Goal: Ask a question: Seek information or help from site administrators or community

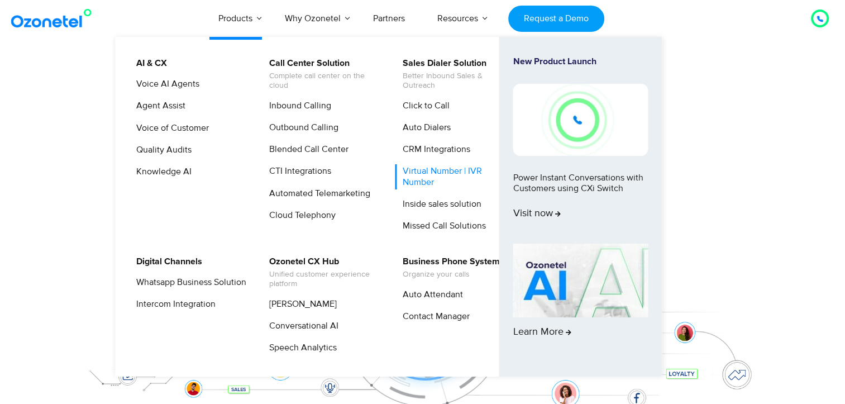
click at [431, 179] on link "Virtual Number | IVR Number" at bounding box center [455, 176] width 119 height 25
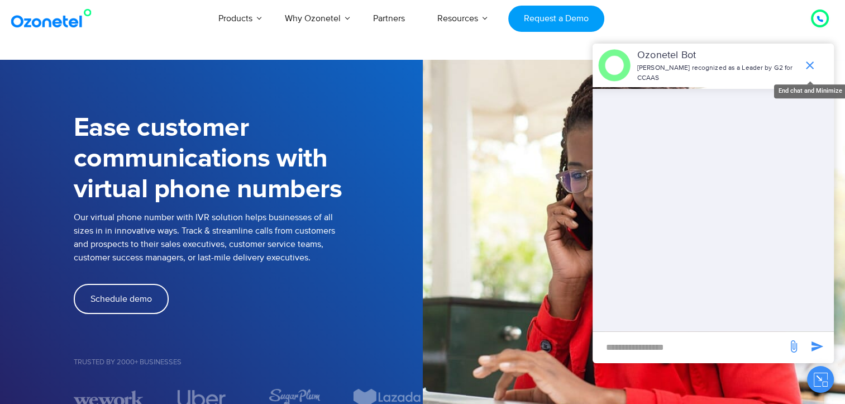
click at [810, 61] on icon "end chat or minimize" at bounding box center [810, 65] width 8 height 8
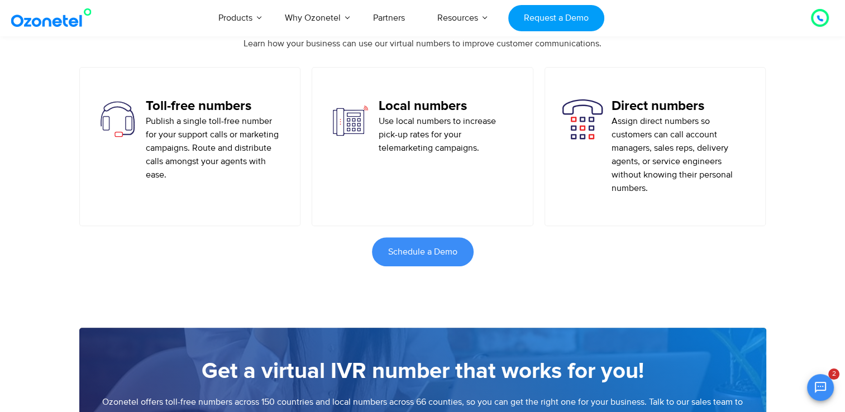
scroll to position [615, 0]
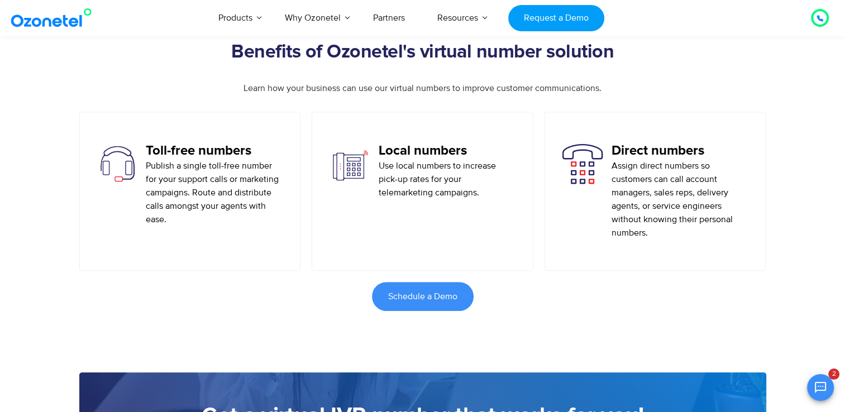
click at [211, 179] on p "Publish a single toll-free number for your support calls or marketing campaigns…" at bounding box center [214, 192] width 137 height 67
click at [451, 176] on p "Use local numbers to increase pick-up rates for your telemarketing campaigns." at bounding box center [447, 179] width 137 height 40
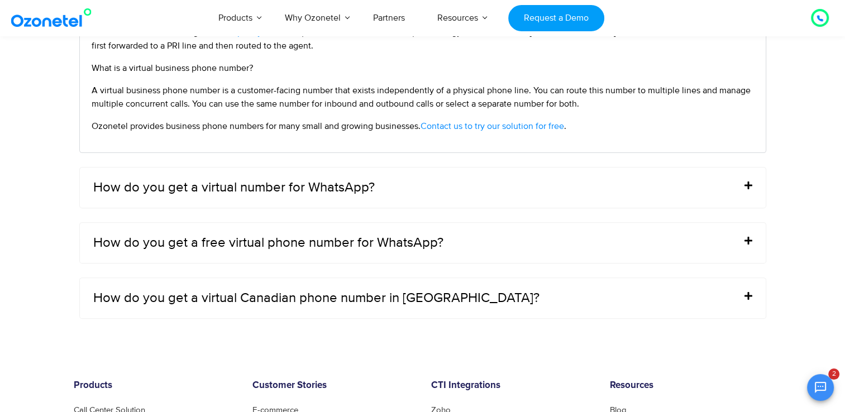
scroll to position [4582, 0]
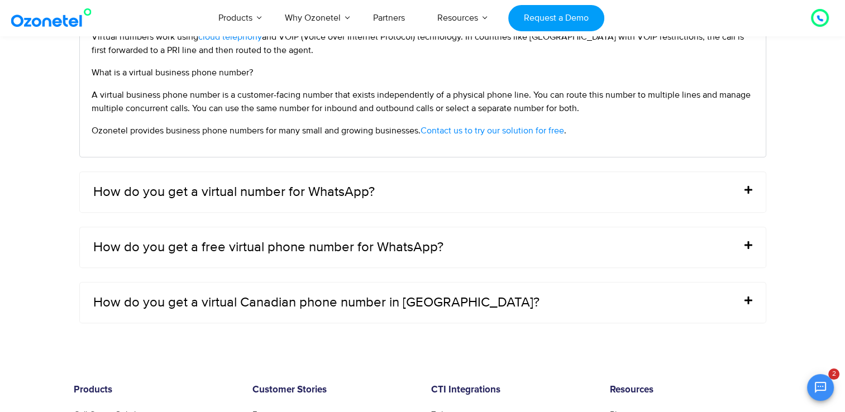
click at [444, 193] on div "How do you get a virtual number for WhatsApp?" at bounding box center [423, 192] width 686 height 40
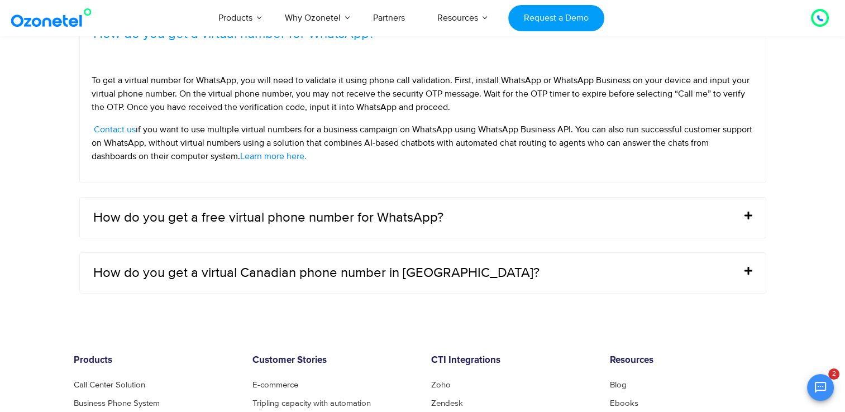
scroll to position [4470, 0]
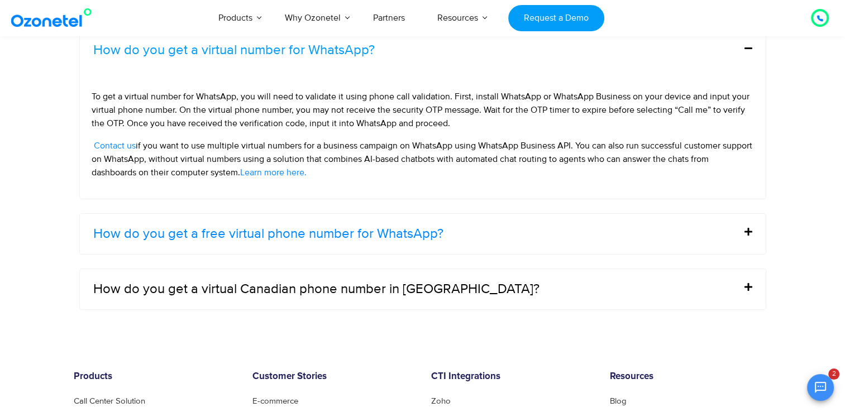
click at [420, 237] on link "How do you get a free virtual phone number for WhatsApp?" at bounding box center [268, 233] width 350 height 13
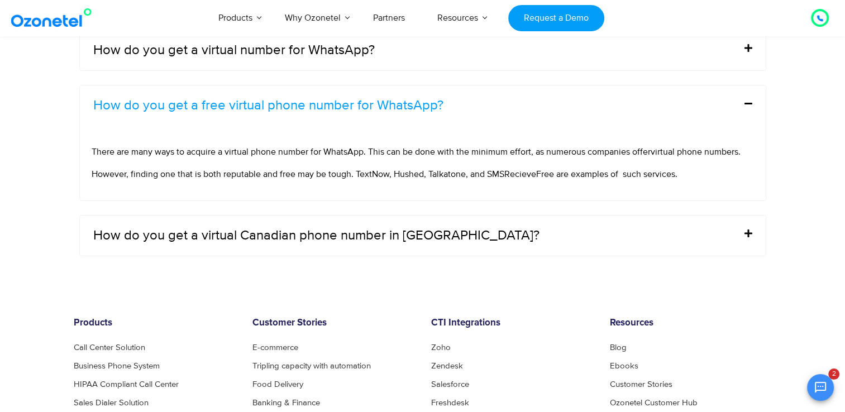
click at [145, 153] on span "There are many ways to acquire a virtual phone number for WhatsApp. This can be…" at bounding box center [371, 151] width 559 height 11
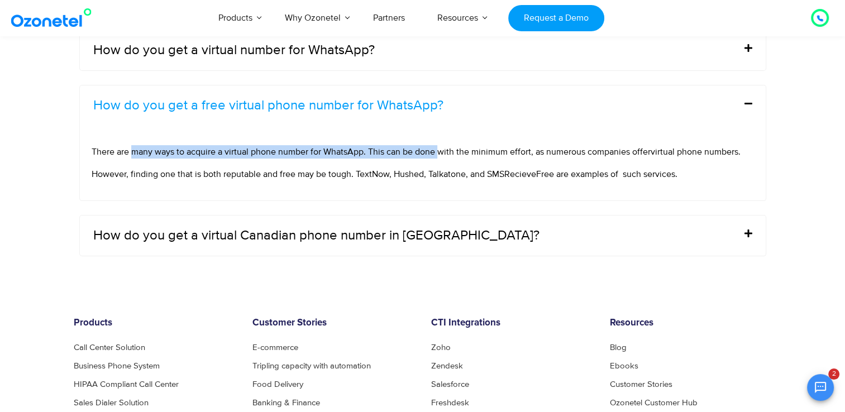
drag, startPoint x: 145, startPoint y: 153, endPoint x: 435, endPoint y: 136, distance: 291.1
click at [435, 136] on div "There are many ways to acquire a virtual phone number for WhatsApp. This can be…" at bounding box center [423, 163] width 686 height 75
click at [345, 136] on div "There are many ways to acquire a virtual phone number for WhatsApp. This can be…" at bounding box center [423, 163] width 686 height 75
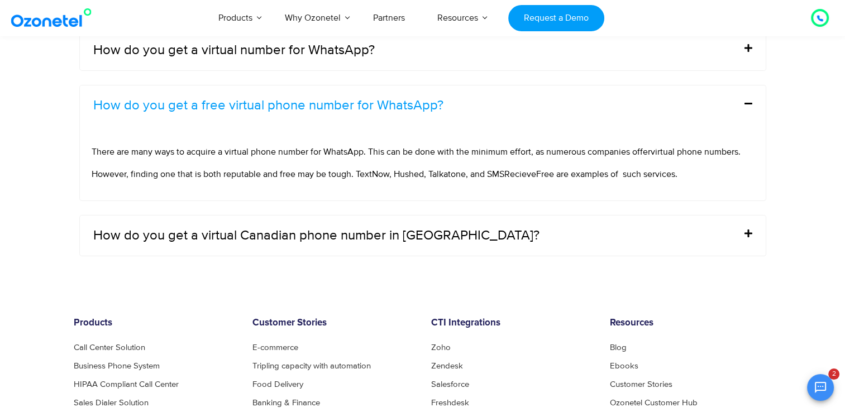
click at [410, 151] on span "There are many ways to acquire a virtual phone number for WhatsApp. This can be…" at bounding box center [371, 151] width 559 height 11
click at [384, 151] on span "There are many ways to acquire a virtual phone number for WhatsApp. This can be…" at bounding box center [371, 151] width 559 height 11
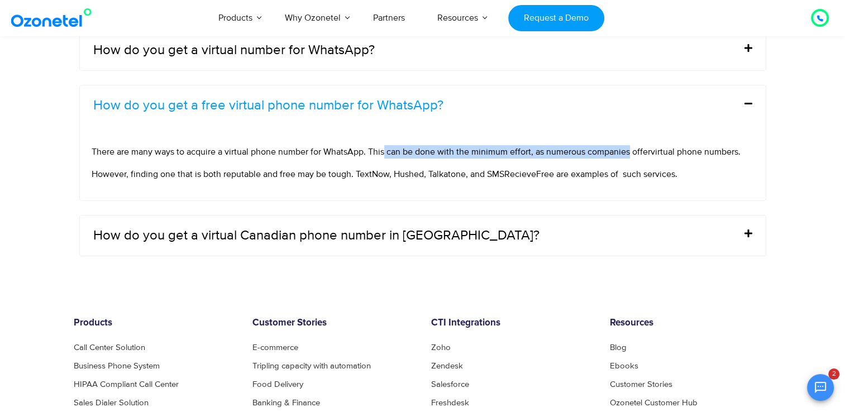
drag, startPoint x: 398, startPoint y: 153, endPoint x: 610, endPoint y: 155, distance: 212.3
click at [610, 155] on p "There are many ways to acquire a virtual phone number for WhatsApp. This can be…" at bounding box center [423, 151] width 663 height 13
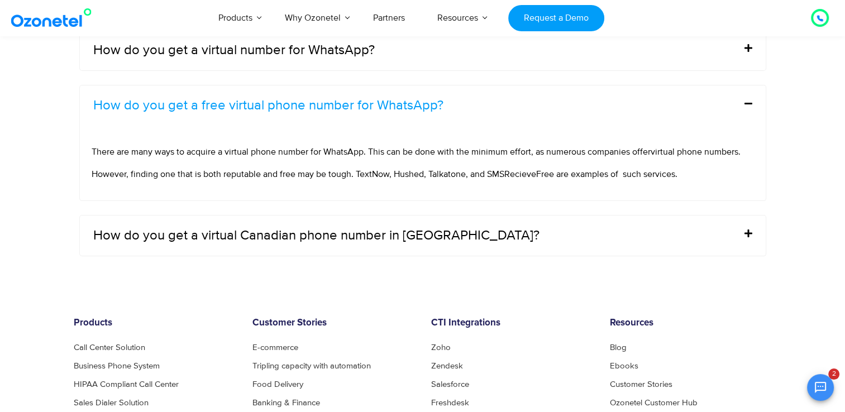
drag, startPoint x: 610, startPoint y: 155, endPoint x: 382, endPoint y: 168, distance: 228.9
click at [382, 169] on span "However, finding one that is both reputable and free may be tough. TextNow, Hus…" at bounding box center [385, 174] width 586 height 11
click at [374, 173] on span "However, finding one that is both reputable and free may be tough. TextNow, Hus…" at bounding box center [385, 174] width 586 height 11
click at [376, 174] on span "However, finding one that is both reputable and free may be tough. TextNow, Hus…" at bounding box center [385, 174] width 586 height 11
click at [421, 172] on span "However, finding one that is both reputable and free may be tough. TextNow, Hus…" at bounding box center [385, 174] width 586 height 11
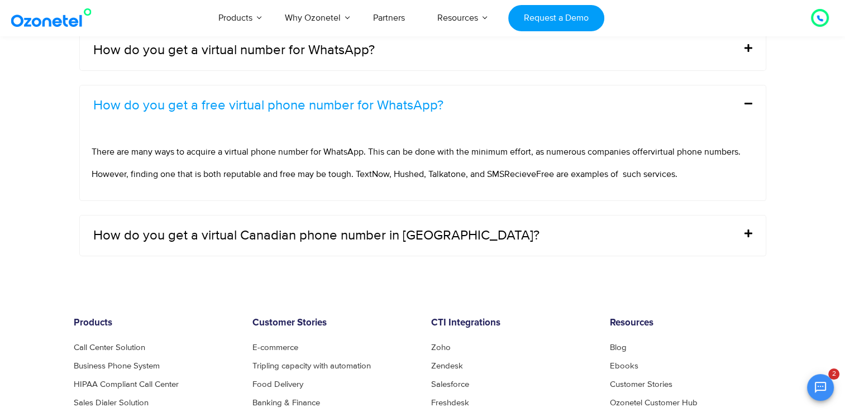
click at [411, 171] on span "However, finding one that is both reputable and free may be tough. TextNow, Hus…" at bounding box center [385, 174] width 586 height 11
click at [412, 171] on span "However, finding one that is both reputable and free may be tough. TextNow, Hus…" at bounding box center [385, 174] width 586 height 11
click at [455, 169] on span "However, finding one that is both reputable and free may be tough. TextNow, Hus…" at bounding box center [385, 174] width 586 height 11
drag, startPoint x: 455, startPoint y: 169, endPoint x: 443, endPoint y: 169, distance: 12.3
click at [443, 169] on span "However, finding one that is both reputable and free may be tough. TextNow, Hus…" at bounding box center [385, 174] width 586 height 11
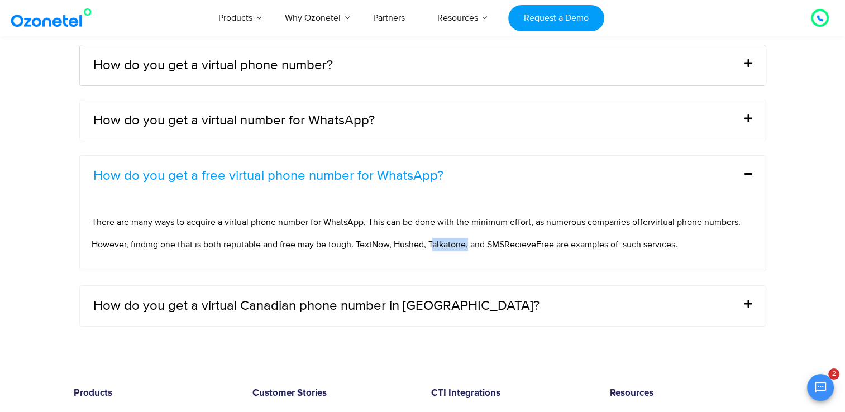
scroll to position [4414, 0]
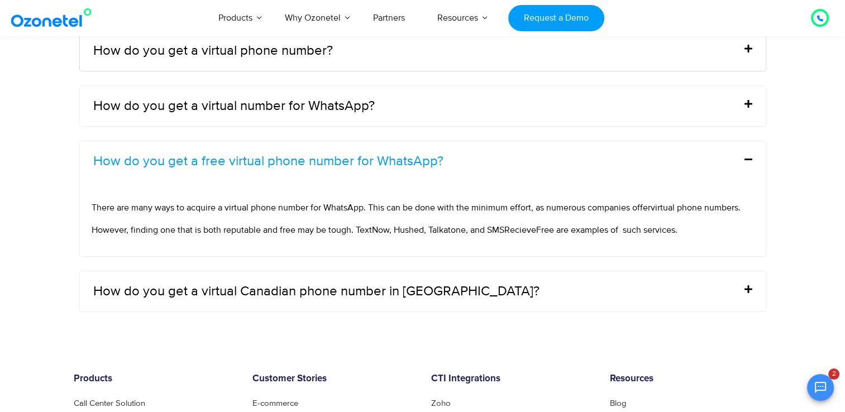
click at [537, 231] on span "However, finding one that is both reputable and free may be tough. TextNow, Hus…" at bounding box center [385, 230] width 586 height 11
drag, startPoint x: 537, startPoint y: 231, endPoint x: 512, endPoint y: 227, distance: 25.4
click at [512, 227] on span "However, finding one that is both reputable and free may be tough. TextNow, Hus…" at bounding box center [385, 230] width 586 height 11
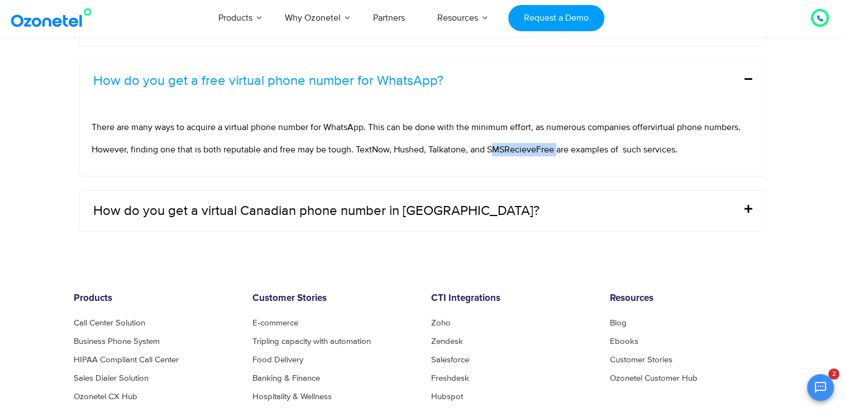
scroll to position [4526, 0]
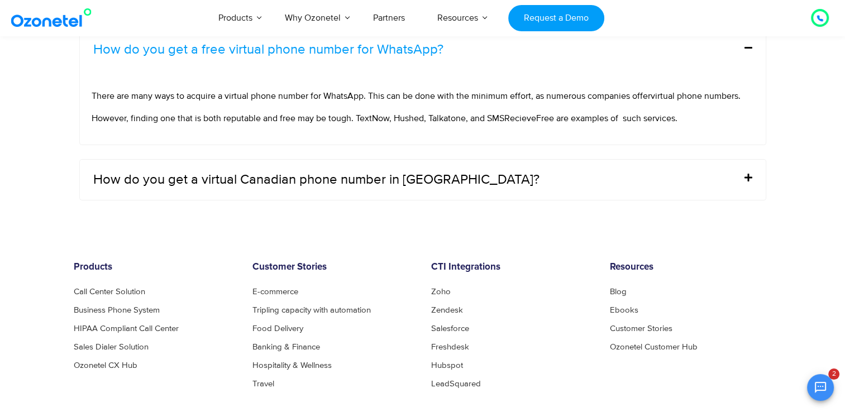
click at [130, 200] on div "Frequently Asked Questions How do you get a virtual phone number? You can get a…" at bounding box center [423, 9] width 698 height 394
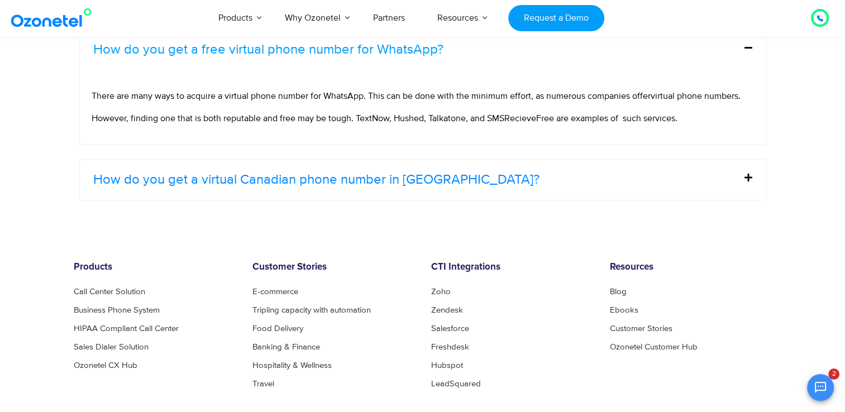
click at [260, 175] on link "How do you get a virtual Canadian phone number in [GEOGRAPHIC_DATA]?" at bounding box center [316, 179] width 446 height 13
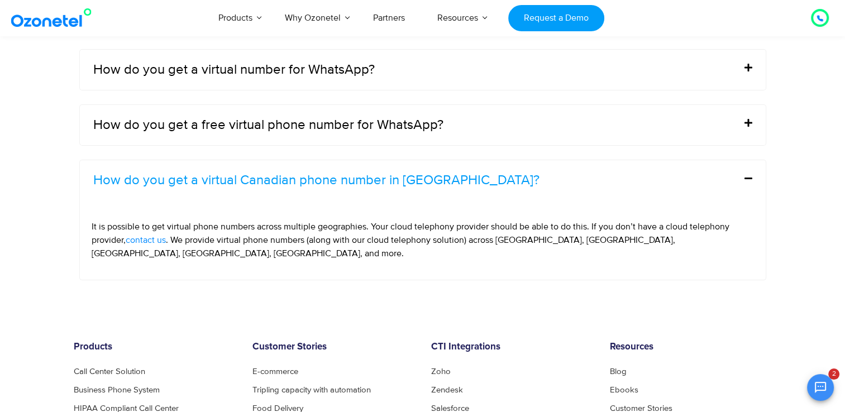
scroll to position [4414, 0]
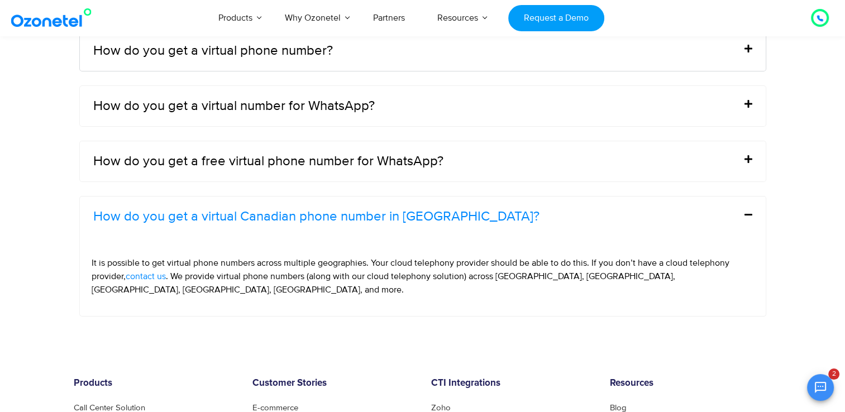
click at [218, 213] on link "How do you get a virtual Canadian phone number in [GEOGRAPHIC_DATA]?" at bounding box center [316, 216] width 446 height 13
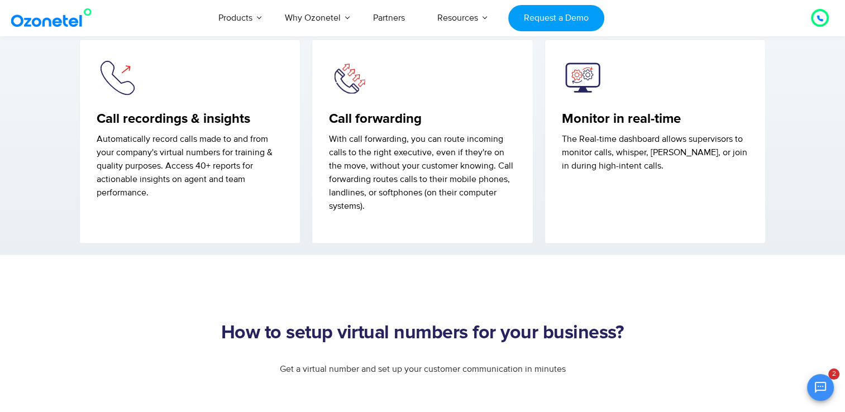
scroll to position [2067, 0]
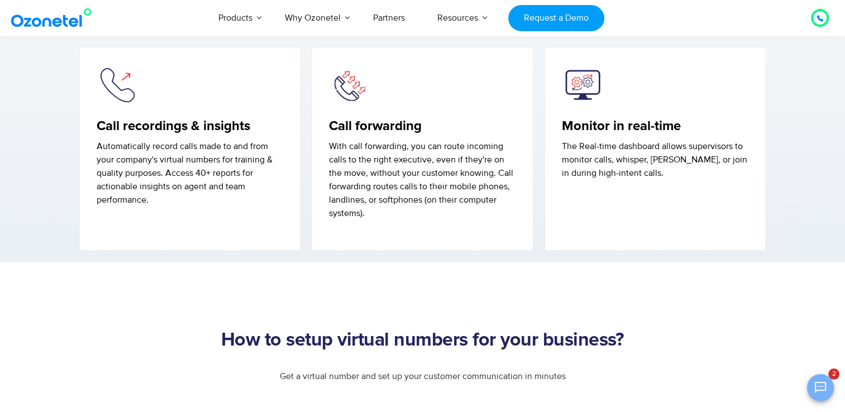
click at [822, 382] on icon "Open chat" at bounding box center [820, 387] width 11 height 11
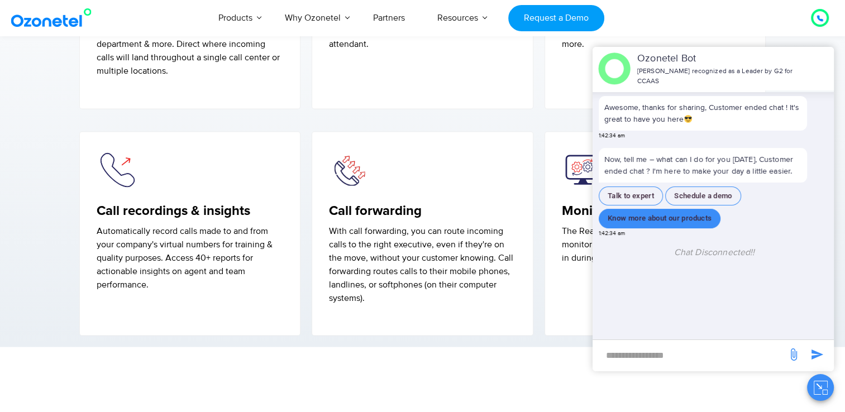
scroll to position [1956, 0]
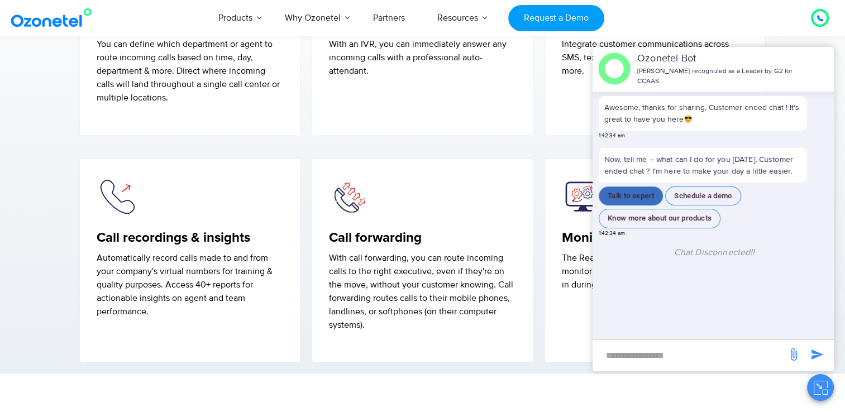
click at [631, 198] on button "Talk to expert" at bounding box center [631, 197] width 64 height 20
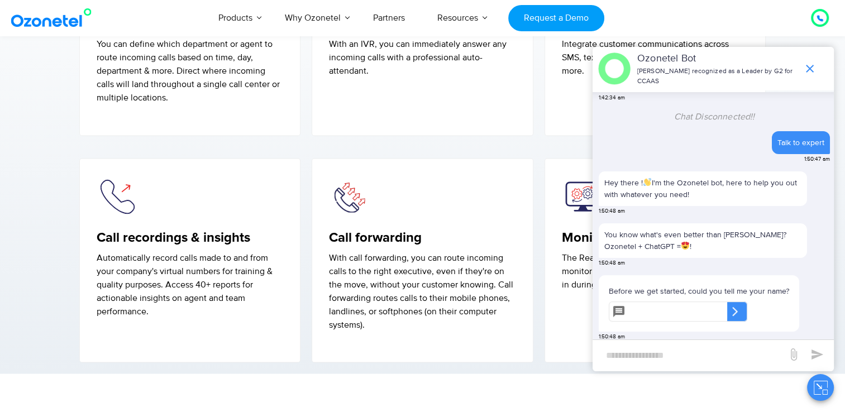
scroll to position [95, 0]
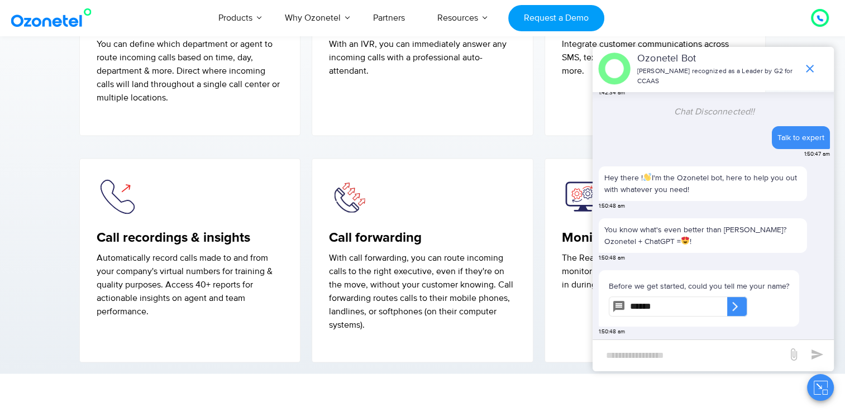
type input "******"
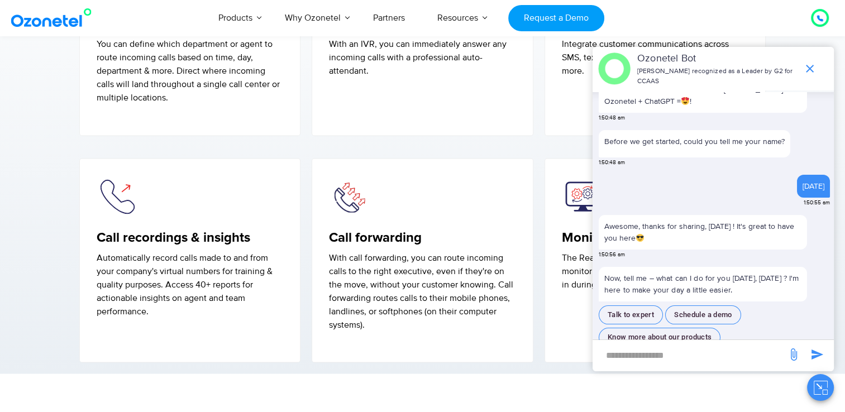
scroll to position [239, 0]
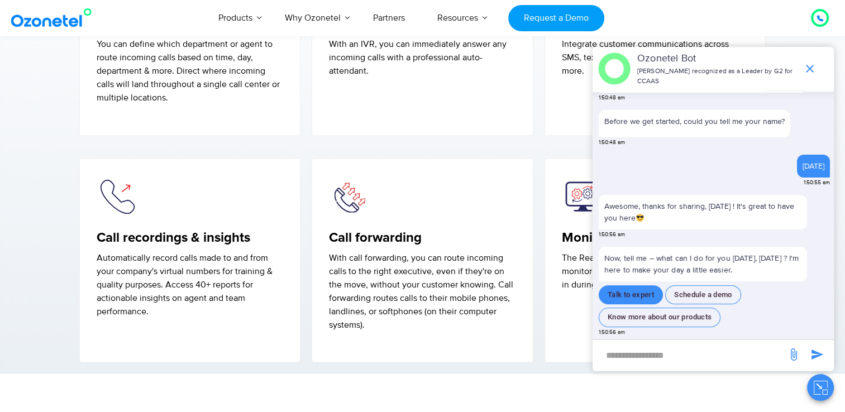
click at [642, 292] on button "Talk to expert" at bounding box center [631, 296] width 64 height 20
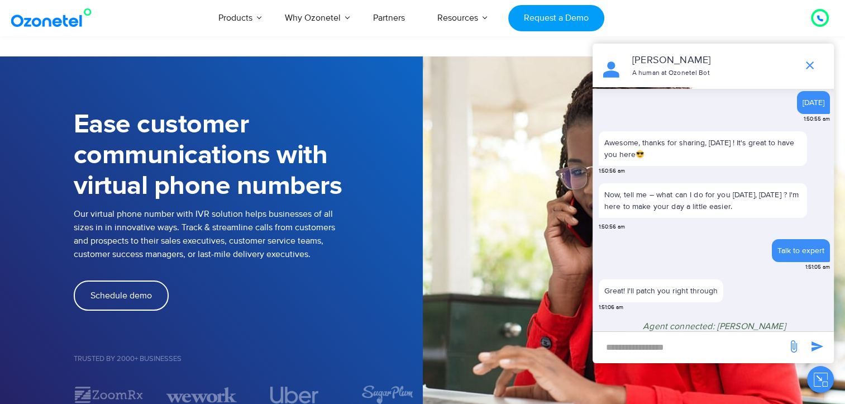
scroll to position [0, 0]
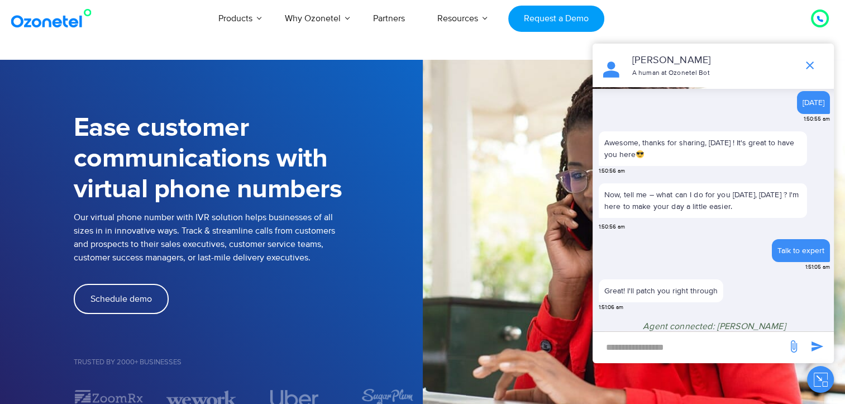
click at [682, 354] on input "new-msg-input" at bounding box center [689, 346] width 183 height 19
type input "**"
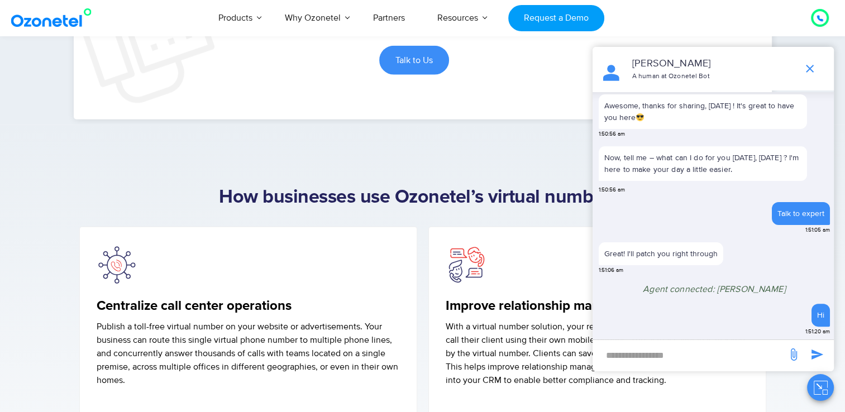
scroll to position [2682, 0]
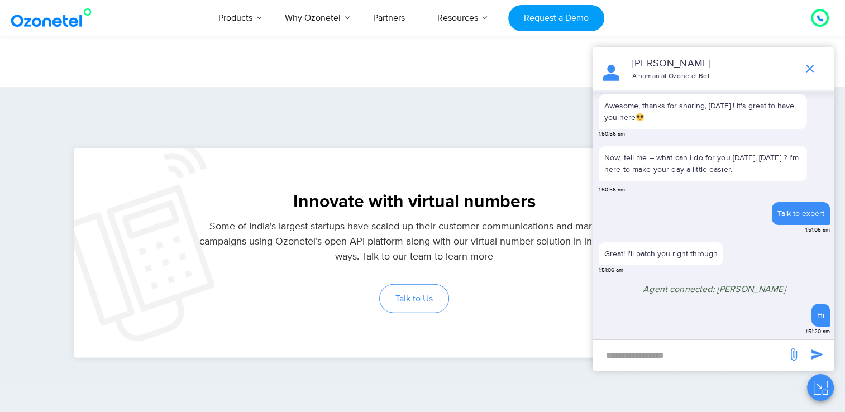
click at [420, 302] on link "Talk to Us" at bounding box center [414, 298] width 70 height 29
click at [407, 294] on span "Talk to Us" at bounding box center [414, 298] width 37 height 9
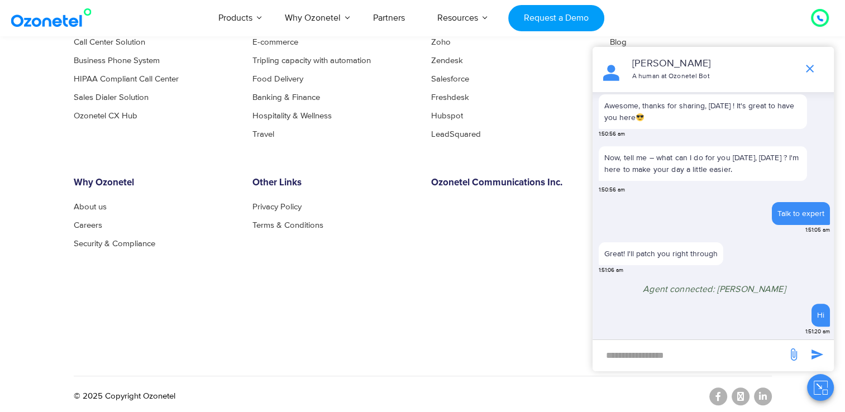
scroll to position [4701, 0]
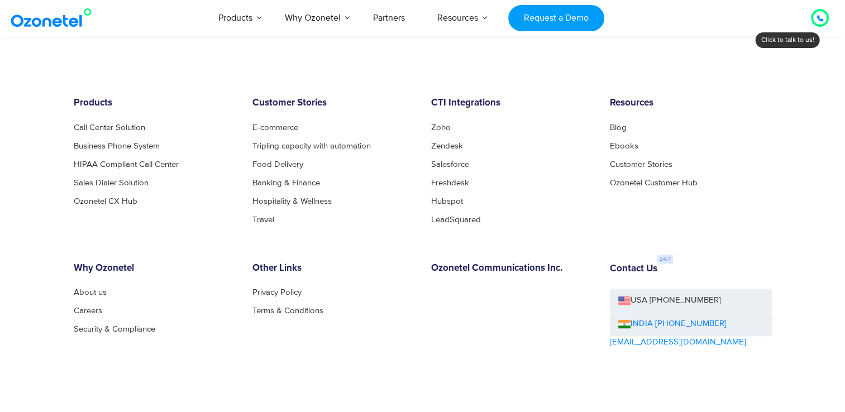
scroll to position [4757, 0]
